Goal: Task Accomplishment & Management: Manage account settings

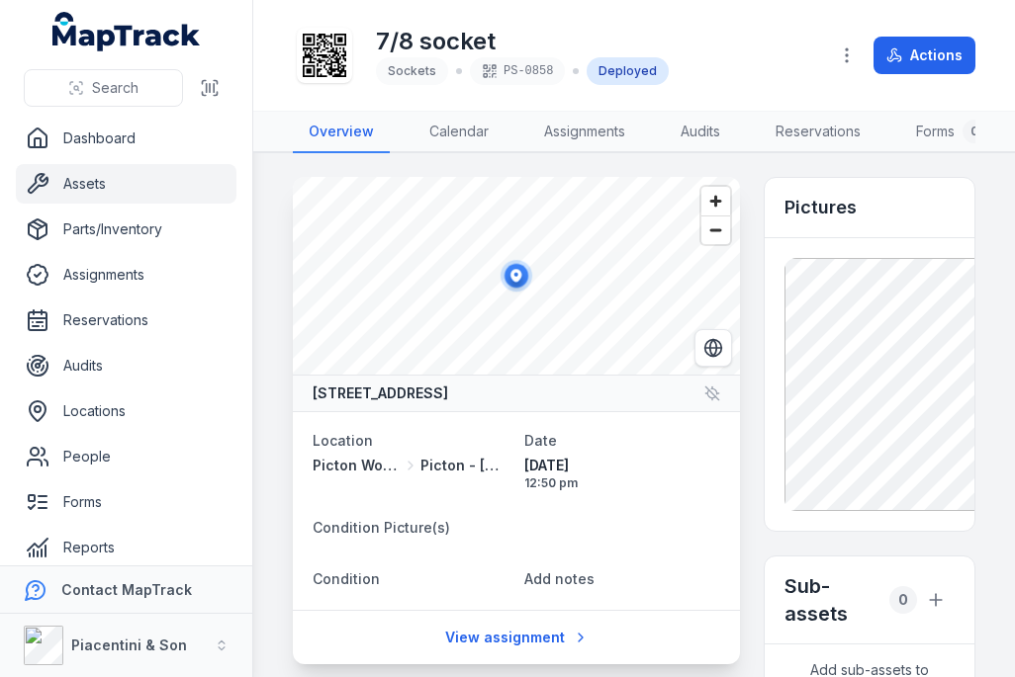
click at [82, 174] on link "Assets" at bounding box center [126, 184] width 221 height 40
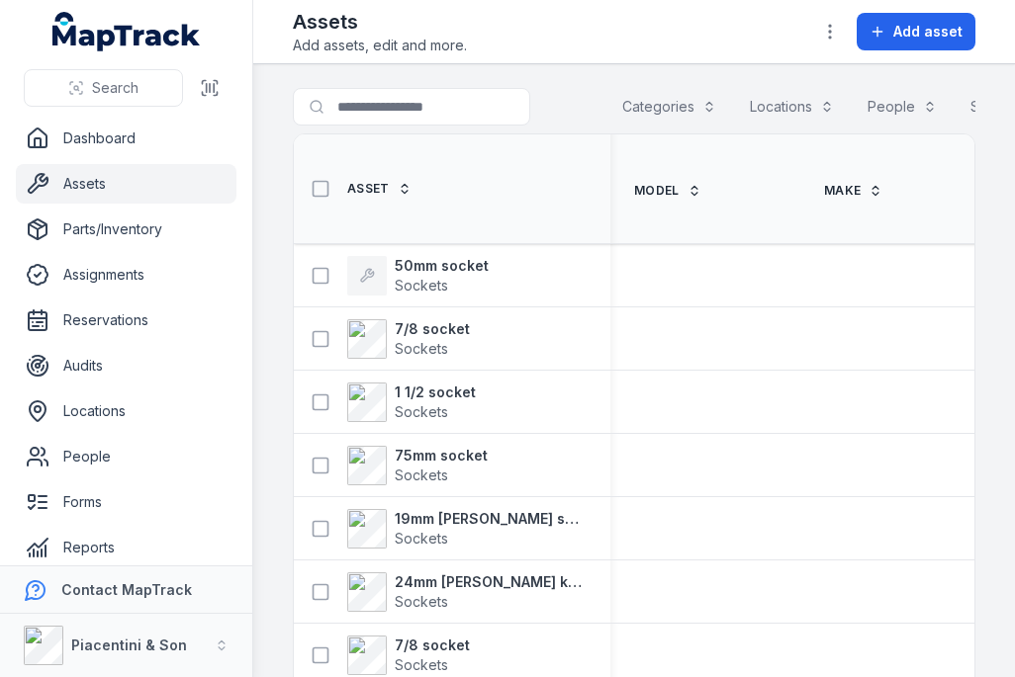
click at [928, 29] on span "Add asset" at bounding box center [927, 32] width 69 height 20
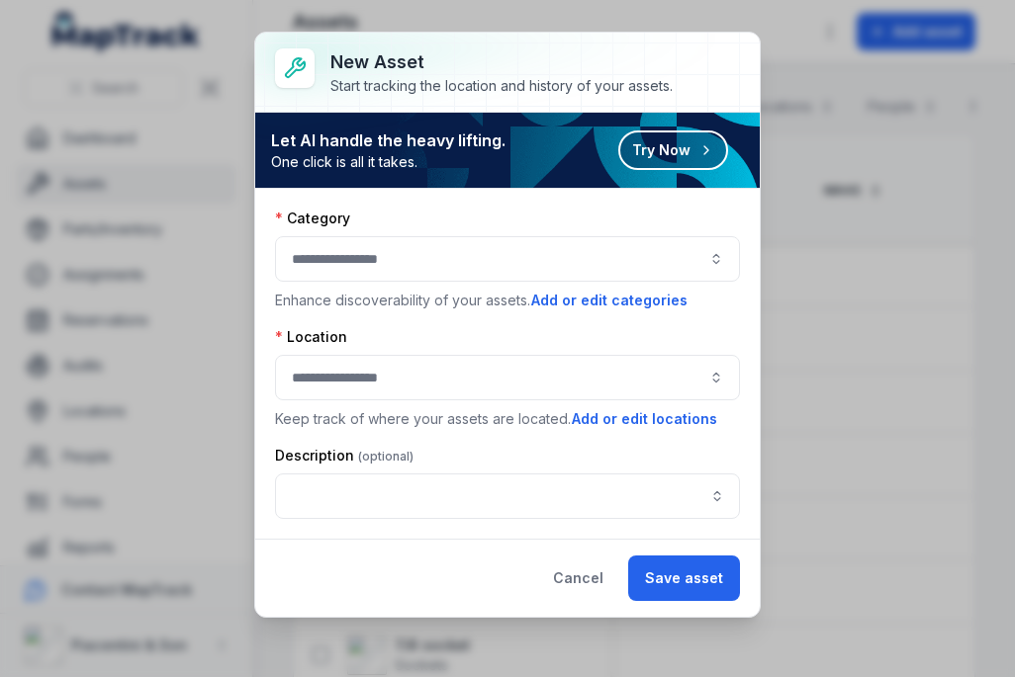
click at [673, 254] on div at bounding box center [507, 258] width 465 height 45
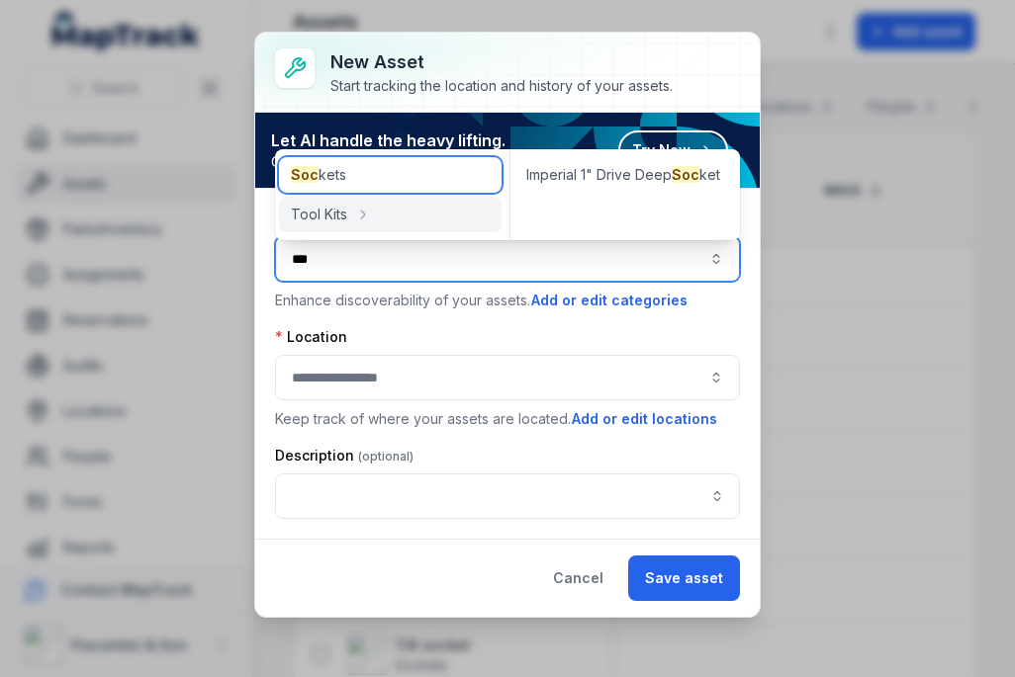
click at [410, 169] on div "Soc kets" at bounding box center [390, 175] width 222 height 36
type input "*******"
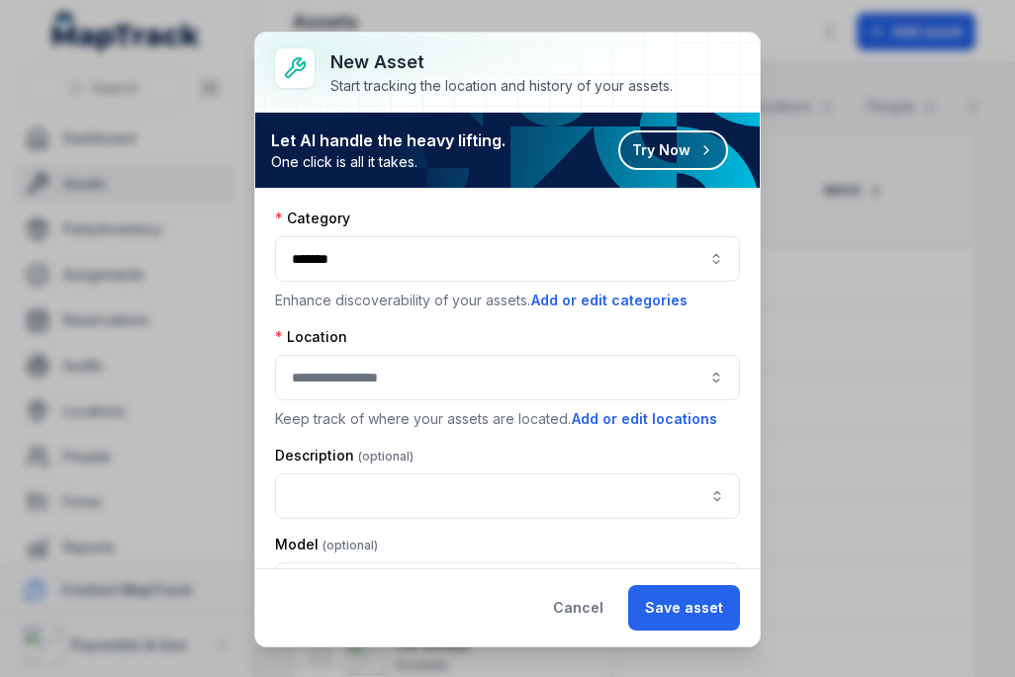
click at [434, 367] on div at bounding box center [507, 377] width 465 height 45
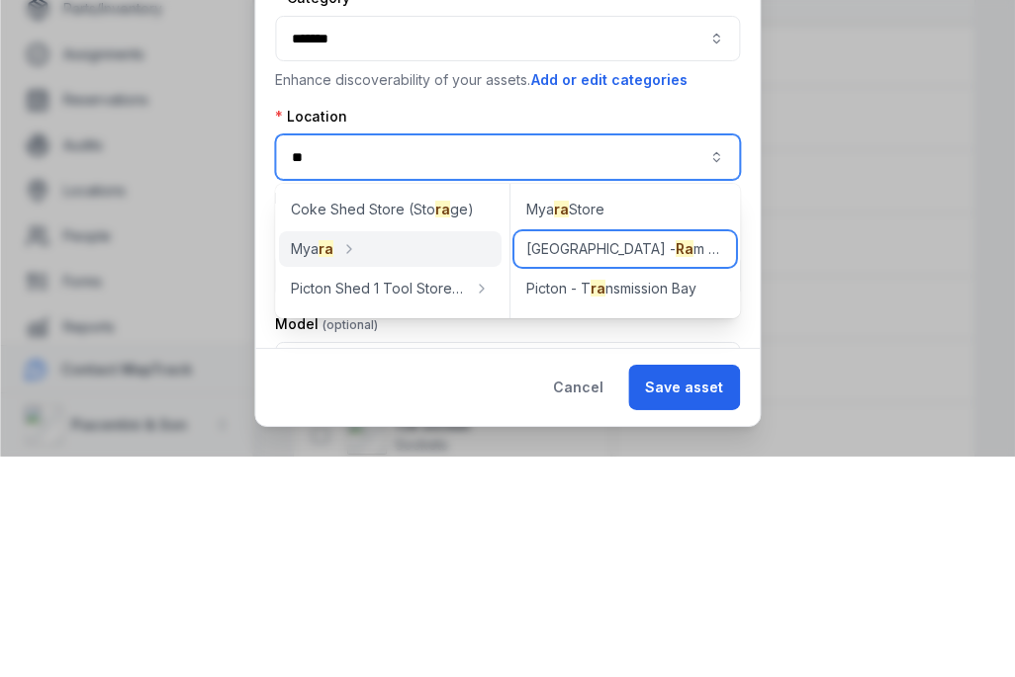
click at [682, 452] on div "Picton - [GEOGRAPHIC_DATA]" at bounding box center [625, 470] width 222 height 36
type input "**********"
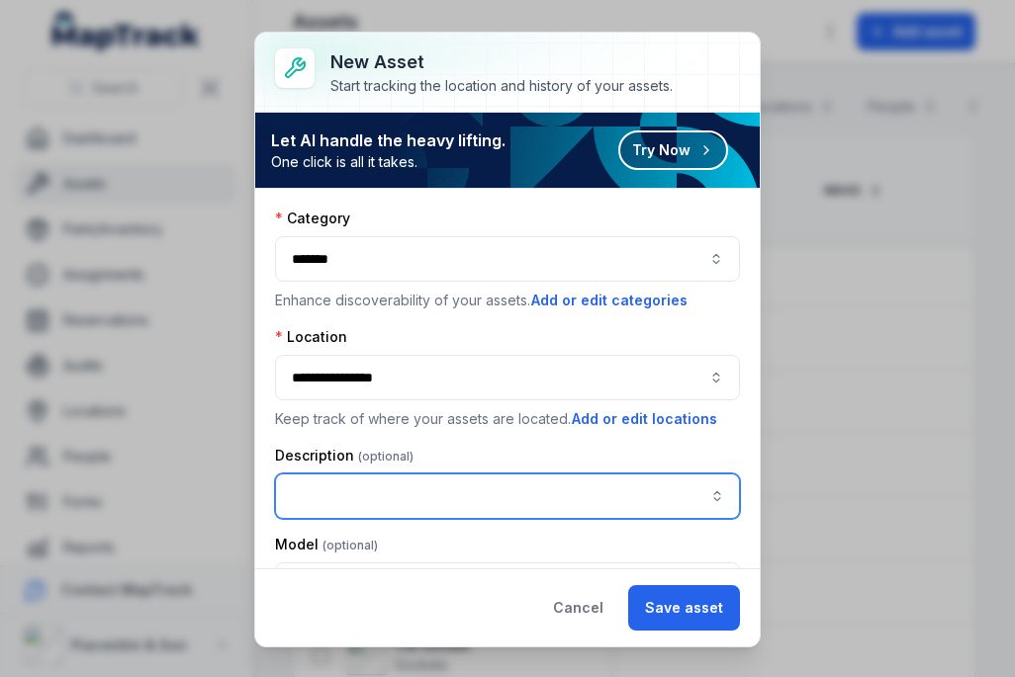
click at [408, 488] on input "asset-add:description-label" at bounding box center [507, 496] width 465 height 45
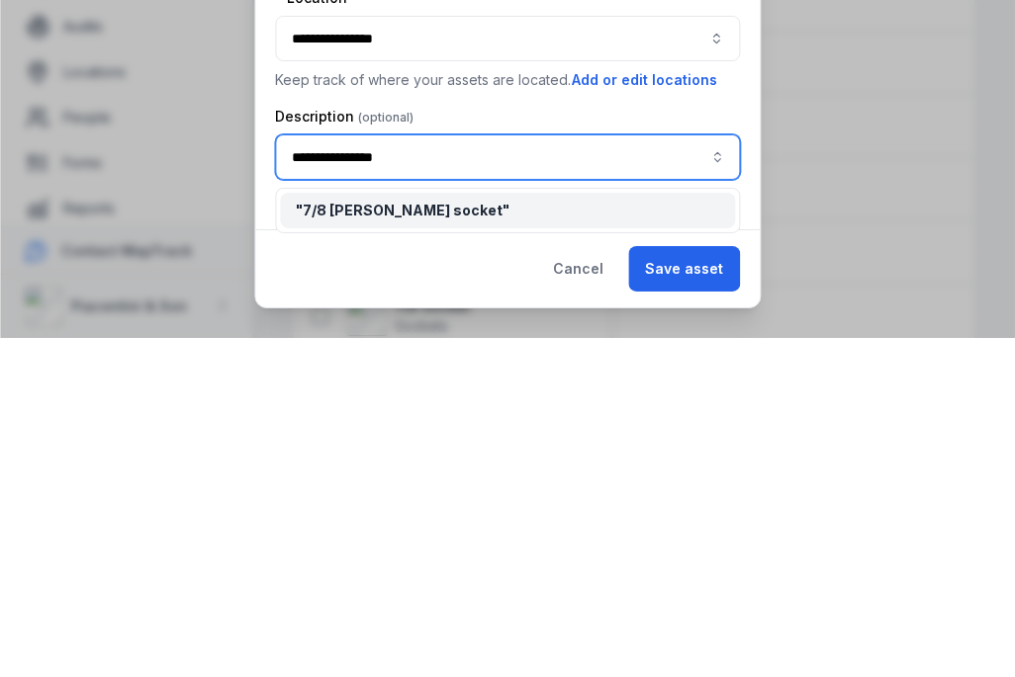
click at [594, 540] on div "" 7/8 [PERSON_NAME] socket "" at bounding box center [507, 550] width 423 height 20
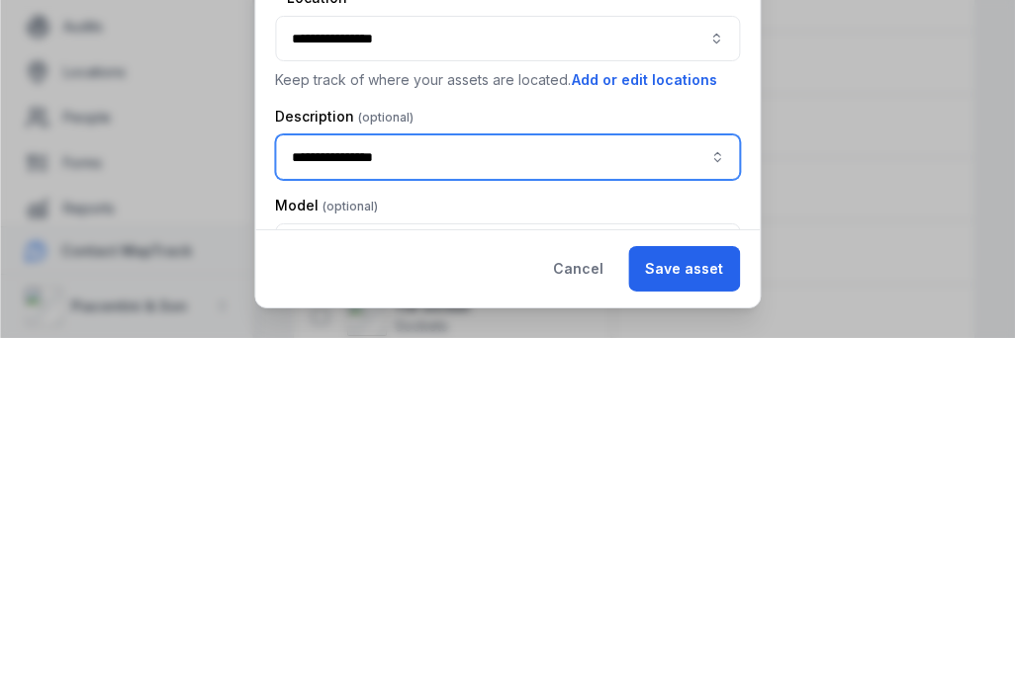
type input "**********"
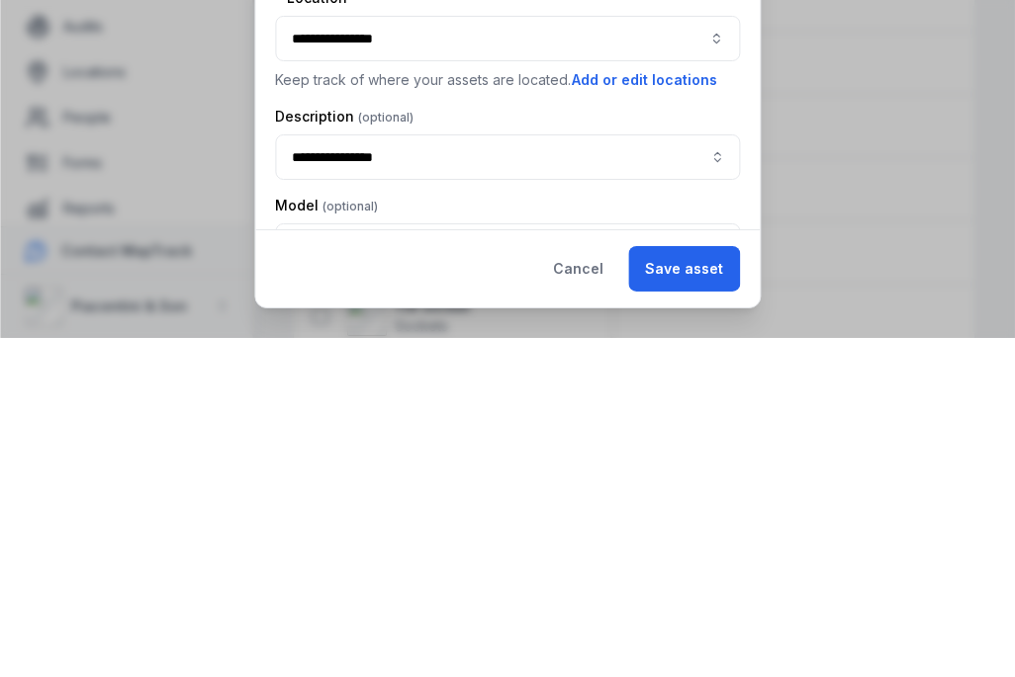
click at [709, 569] on div "Cancel Save asset" at bounding box center [507, 608] width 504 height 78
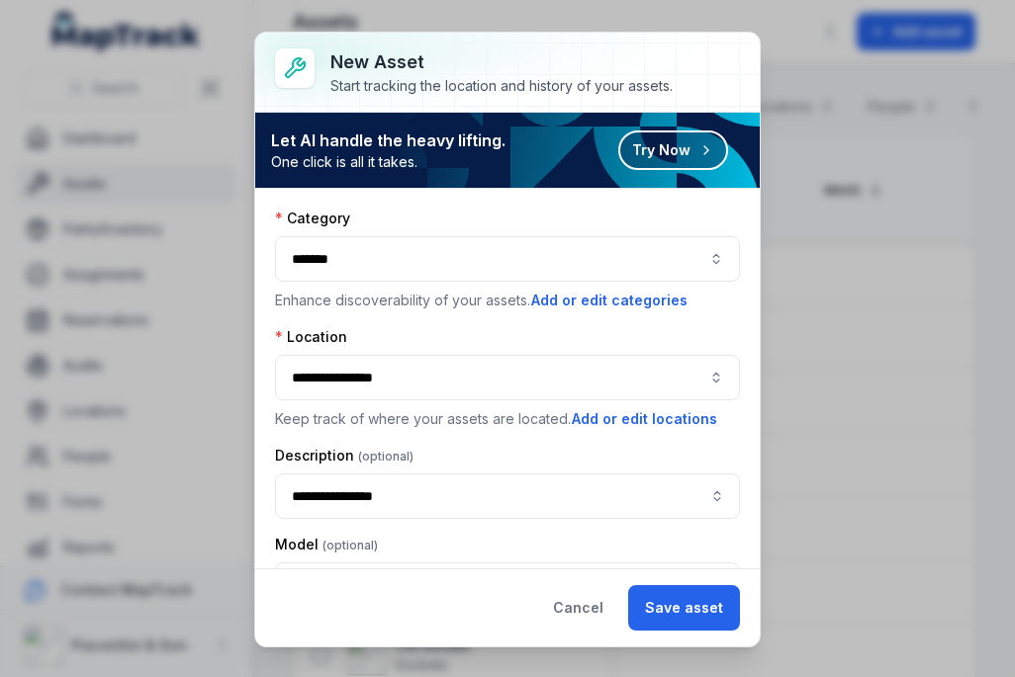
click at [692, 609] on button "Save asset" at bounding box center [684, 607] width 112 height 45
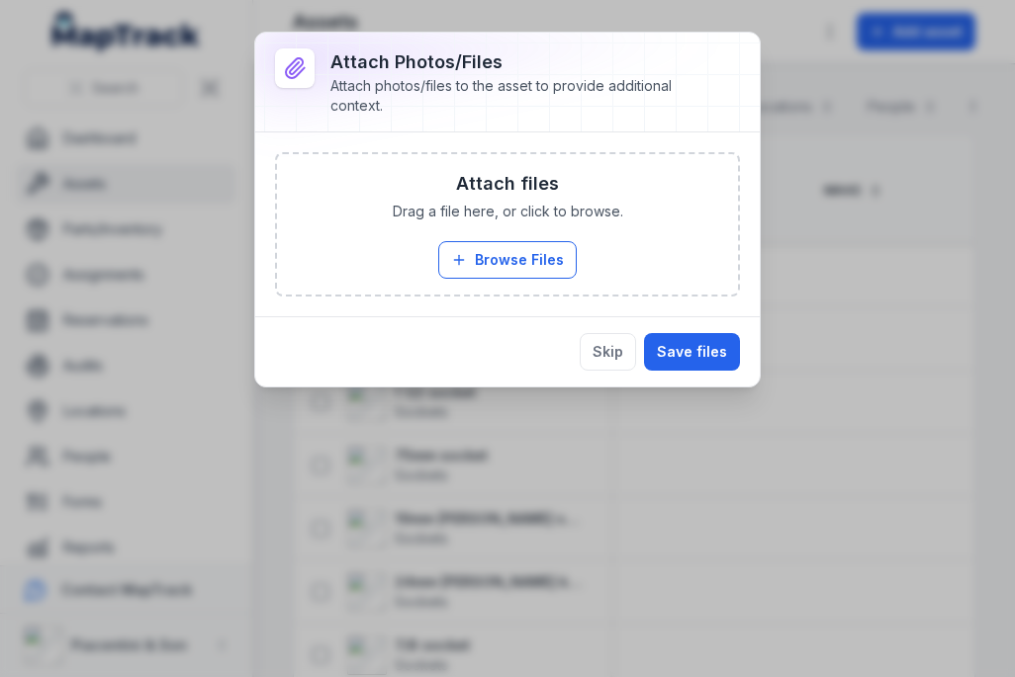
click at [554, 256] on button "Browse Files" at bounding box center [507, 260] width 138 height 38
click at [558, 259] on button "Browse Files" at bounding box center [507, 260] width 138 height 38
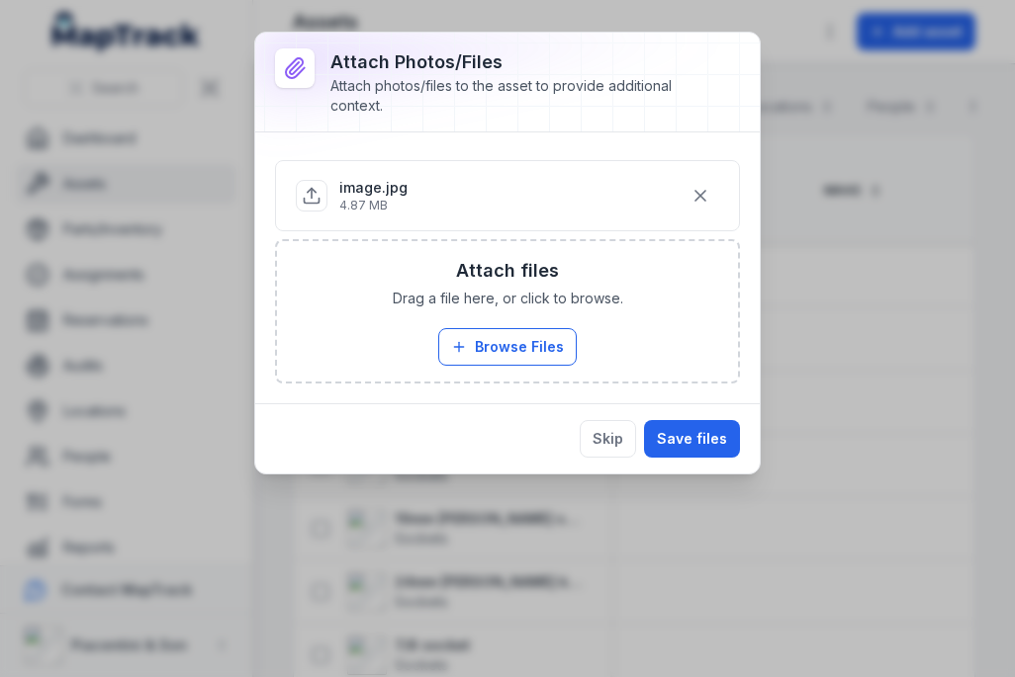
click at [722, 439] on button "Save files" at bounding box center [692, 439] width 96 height 38
click at [718, 423] on button "Save files" at bounding box center [692, 439] width 96 height 38
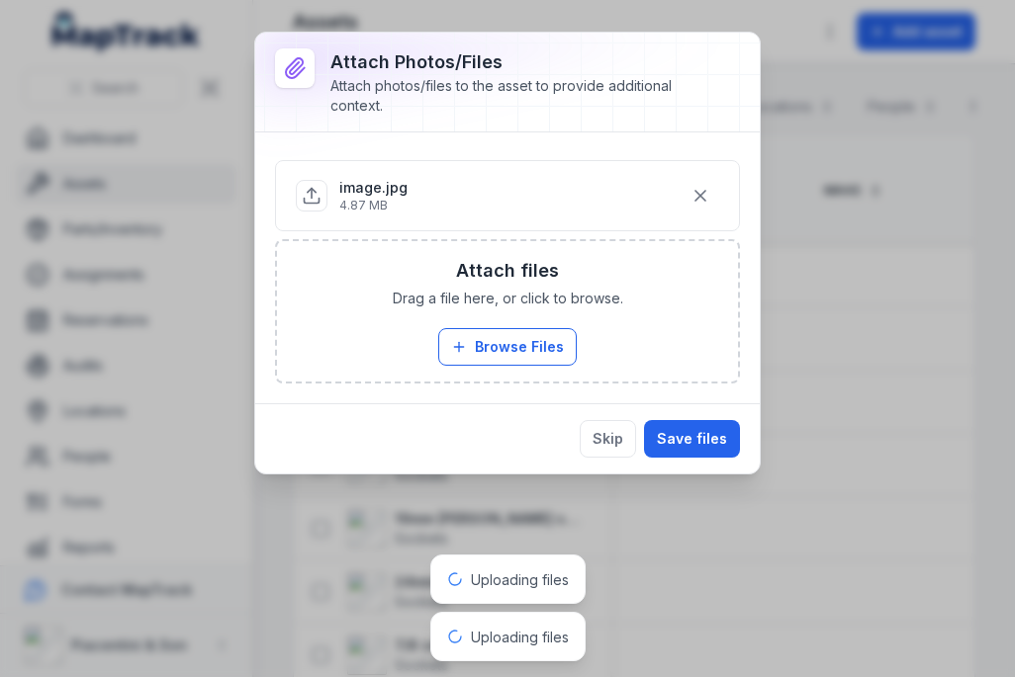
click at [702, 189] on icon "button" at bounding box center [700, 196] width 20 height 20
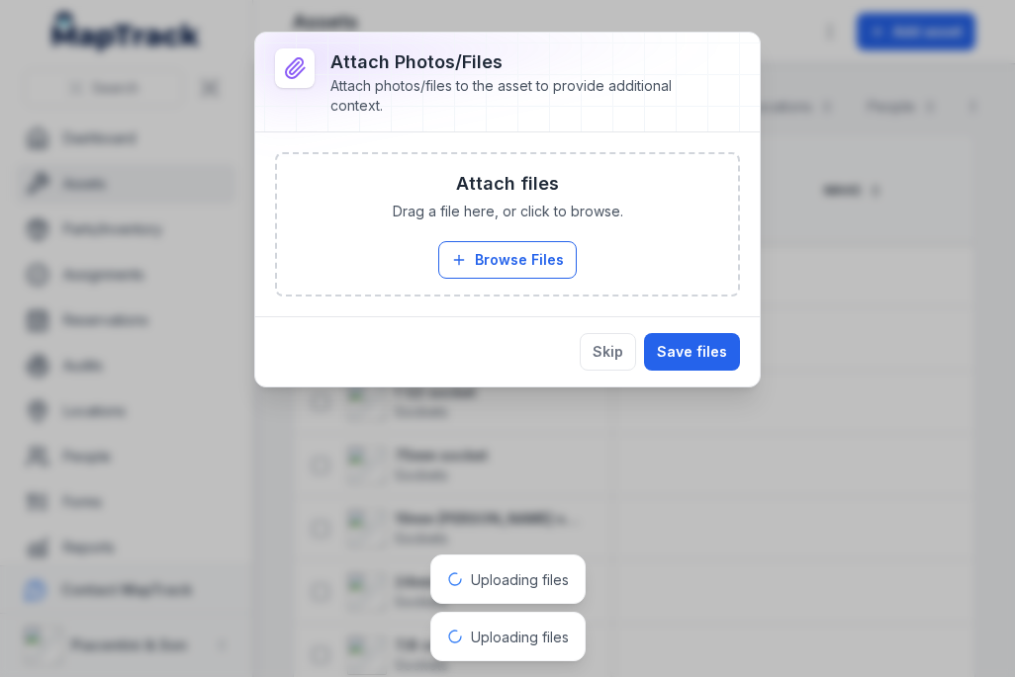
click at [552, 243] on button "Browse Files" at bounding box center [507, 260] width 138 height 38
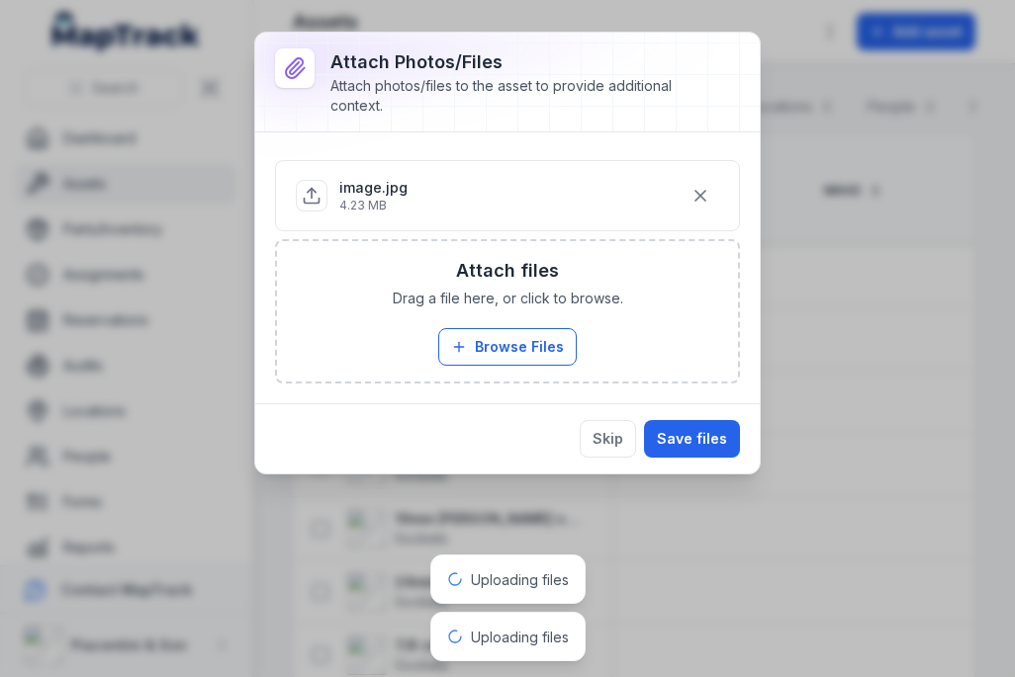
click at [709, 427] on button "Save files" at bounding box center [692, 439] width 96 height 38
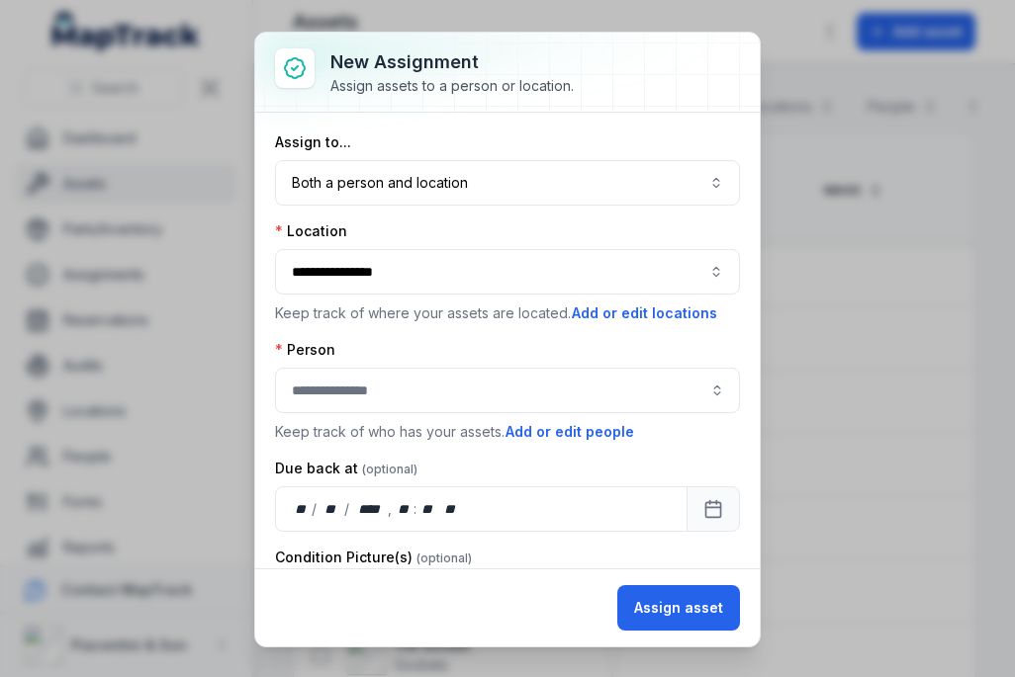
click at [593, 204] on button "Both a person and location ****" at bounding box center [507, 182] width 465 height 45
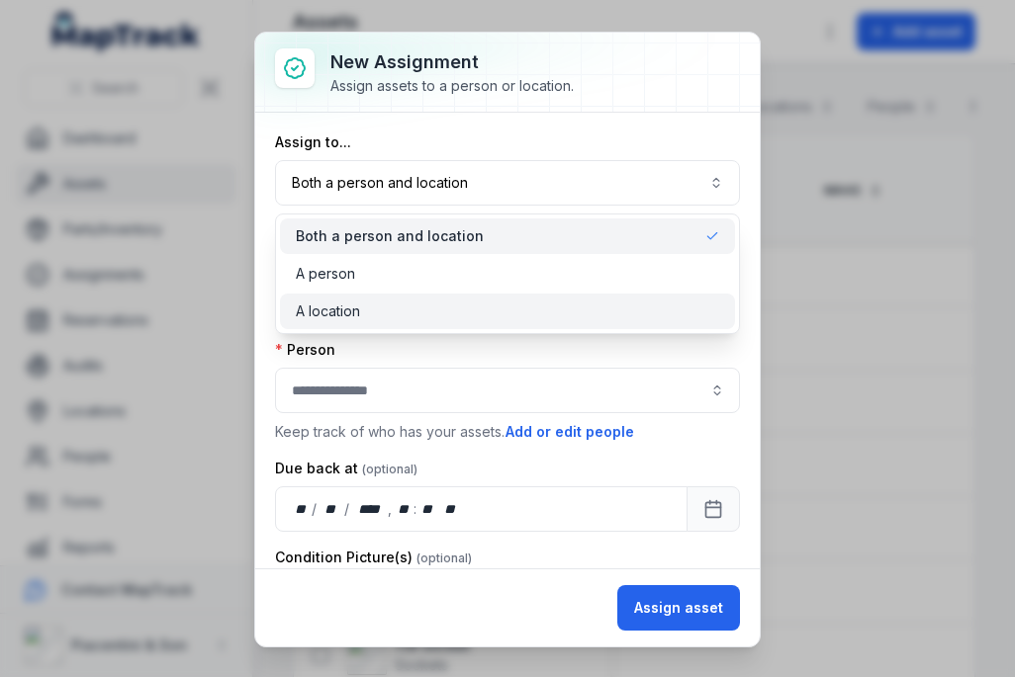
click at [593, 300] on div "A location" at bounding box center [507, 312] width 455 height 36
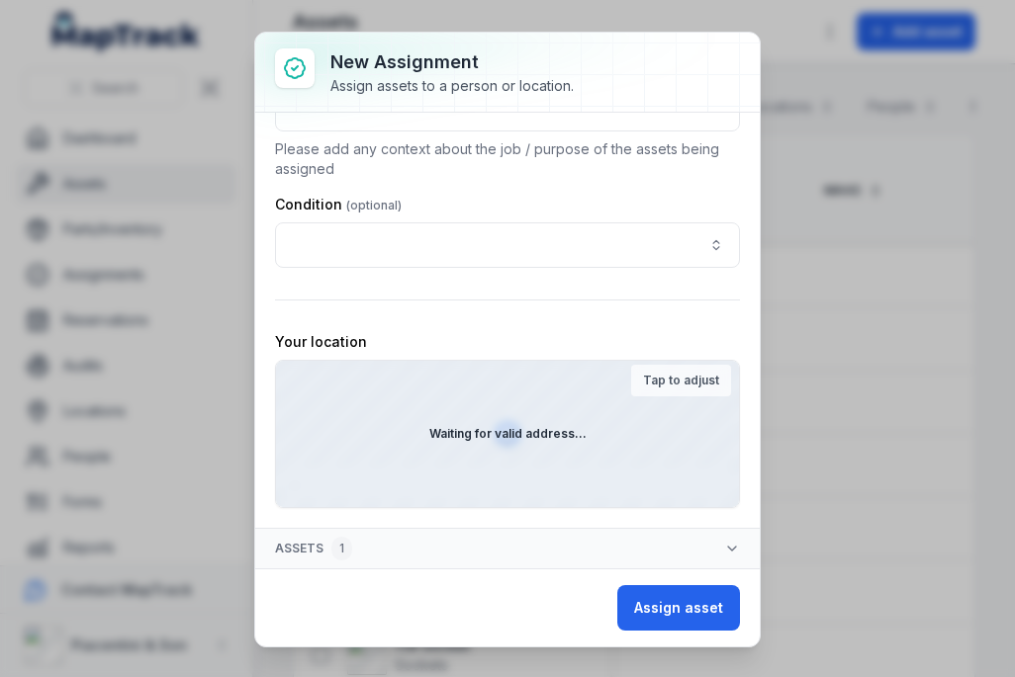
scroll to position [559, 0]
click at [566, 465] on div "Waiting for valid address..." at bounding box center [507, 434] width 463 height 146
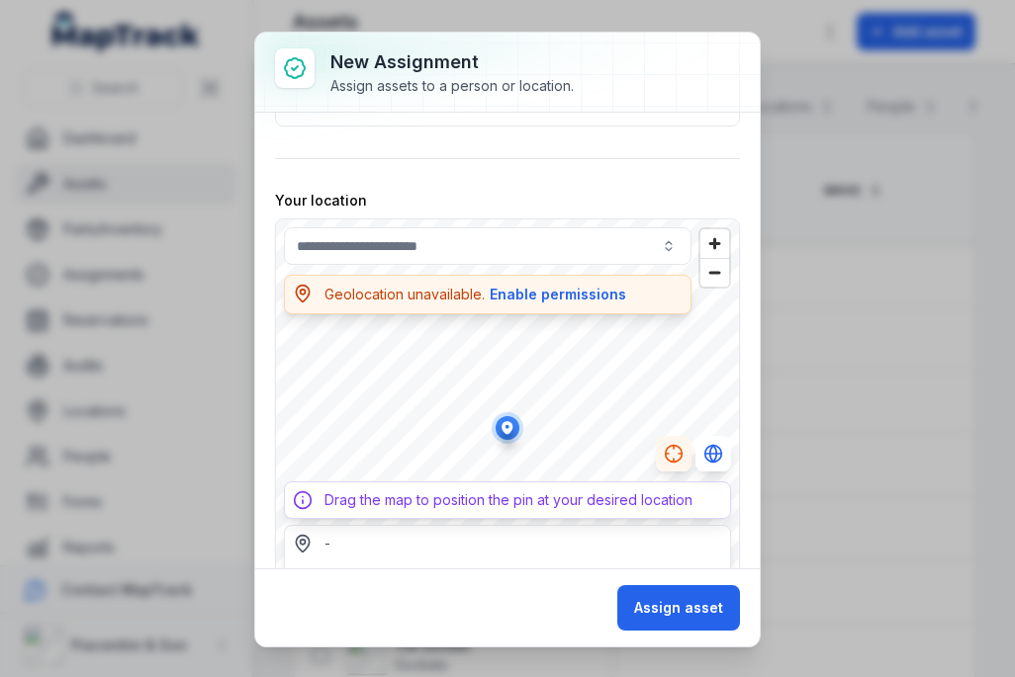
scroll to position [727, 0]
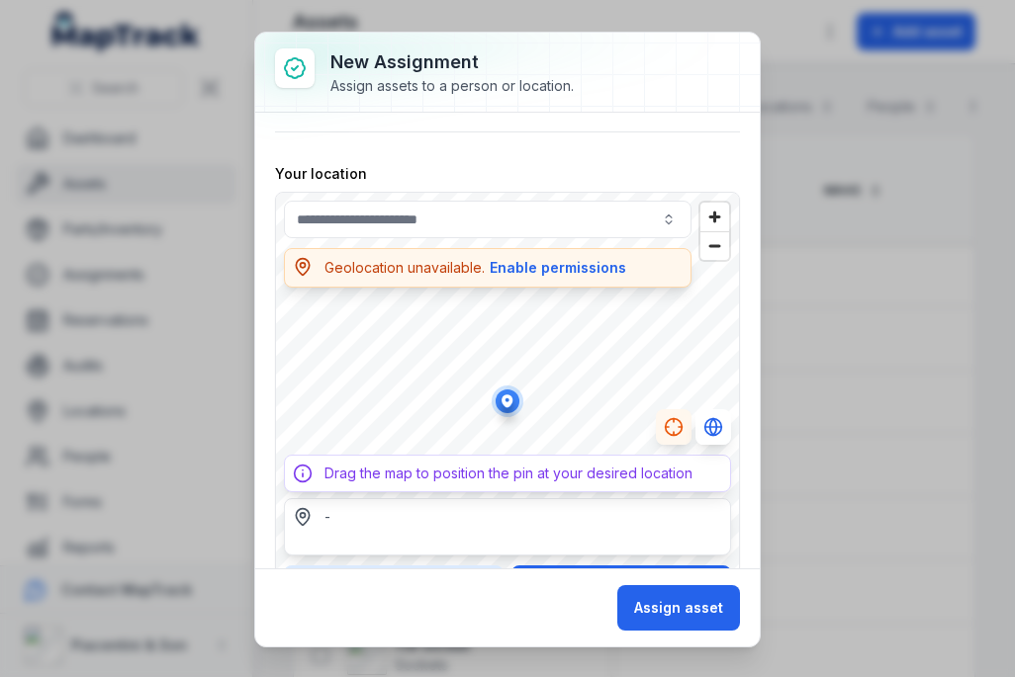
click at [708, 594] on button "Assign asset" at bounding box center [678, 607] width 123 height 45
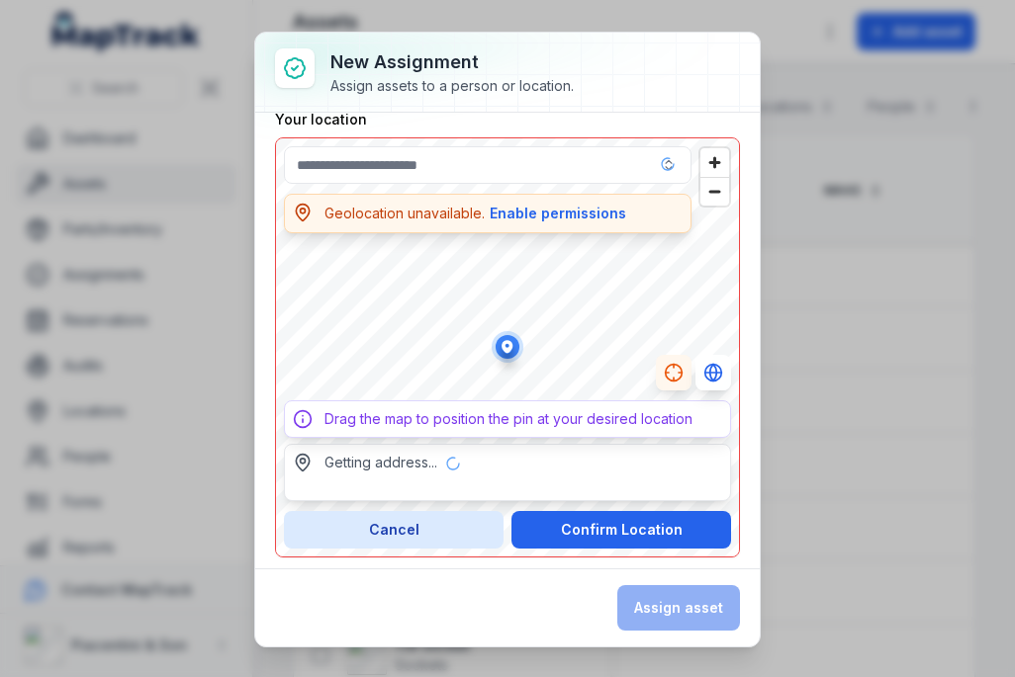
scroll to position [788, 0]
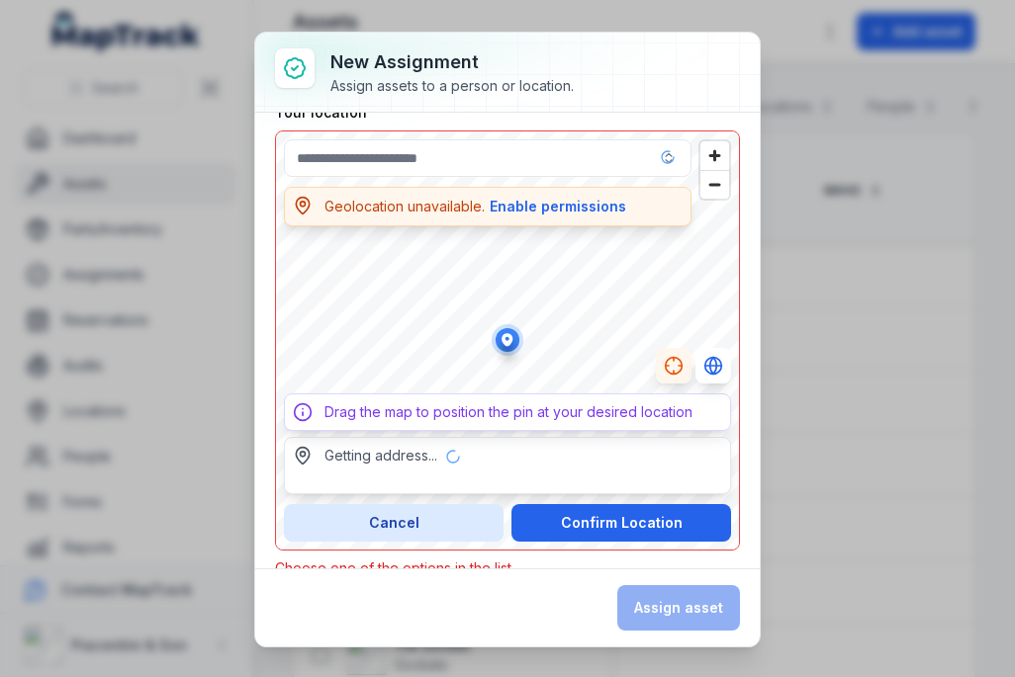
type input "**********"
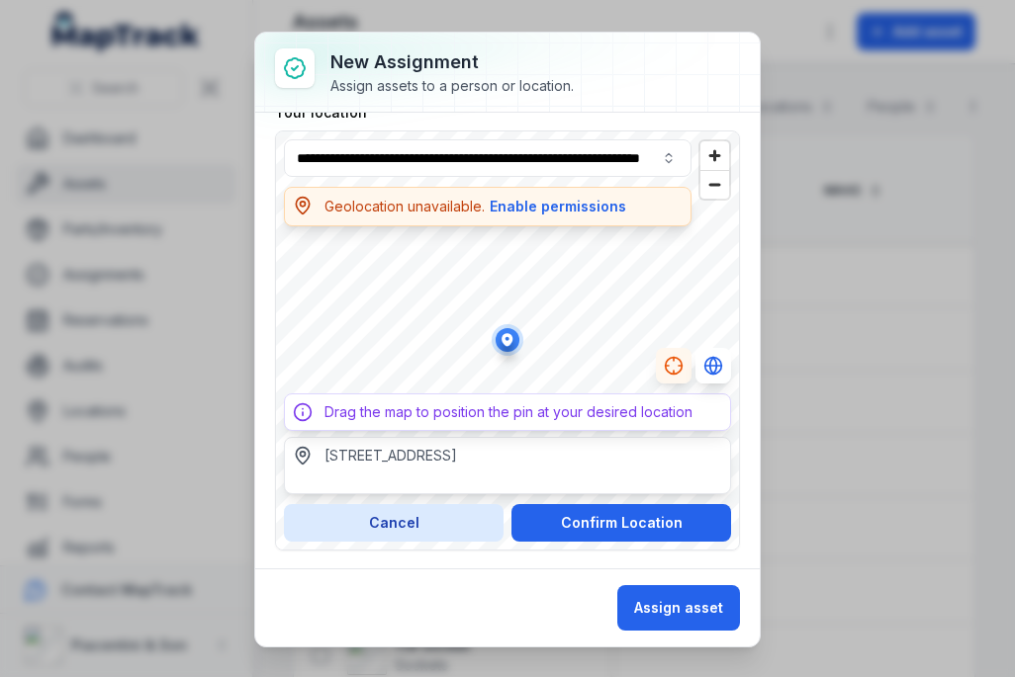
click at [710, 594] on button "Assign asset" at bounding box center [678, 607] width 123 height 45
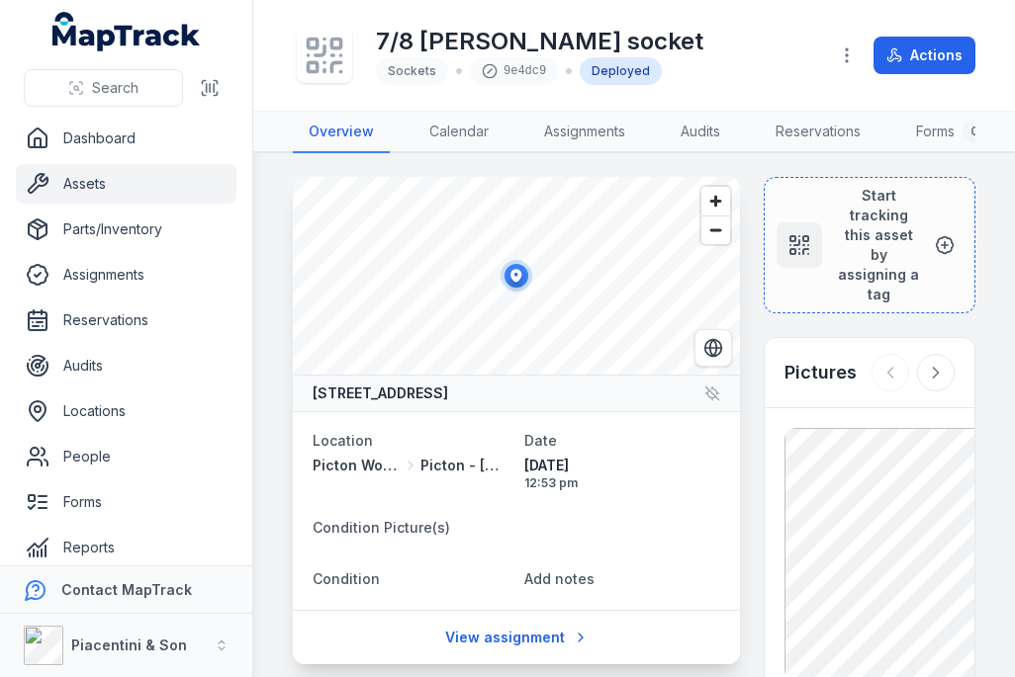
click at [333, 64] on icon at bounding box center [335, 66] width 9 height 9
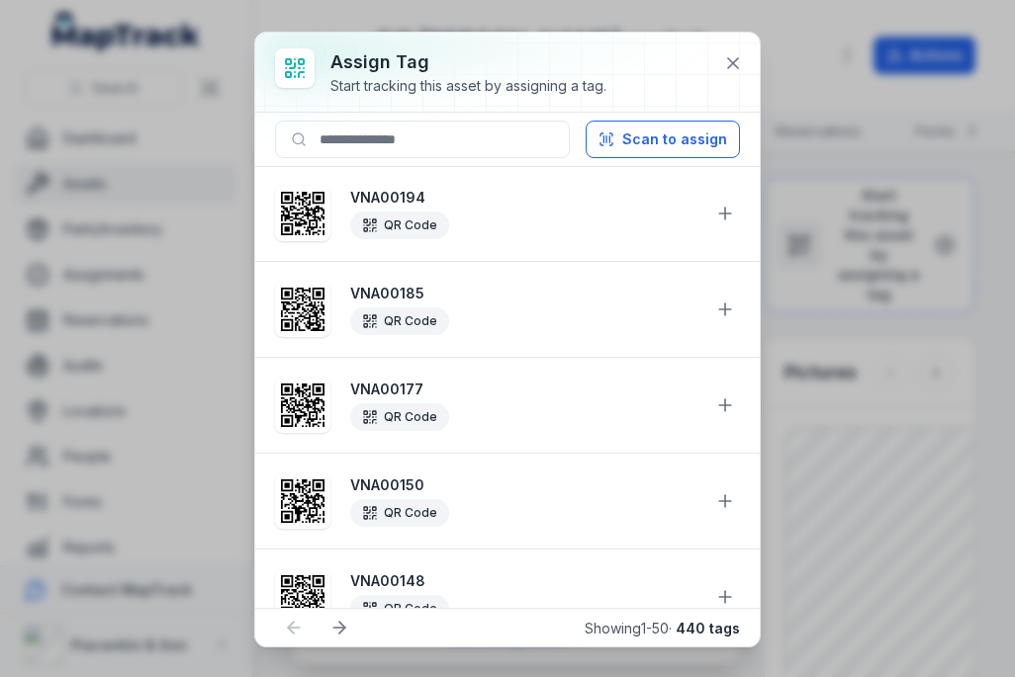
click at [694, 126] on button "Scan to assign" at bounding box center [662, 140] width 154 height 38
